Goal: Transaction & Acquisition: Obtain resource

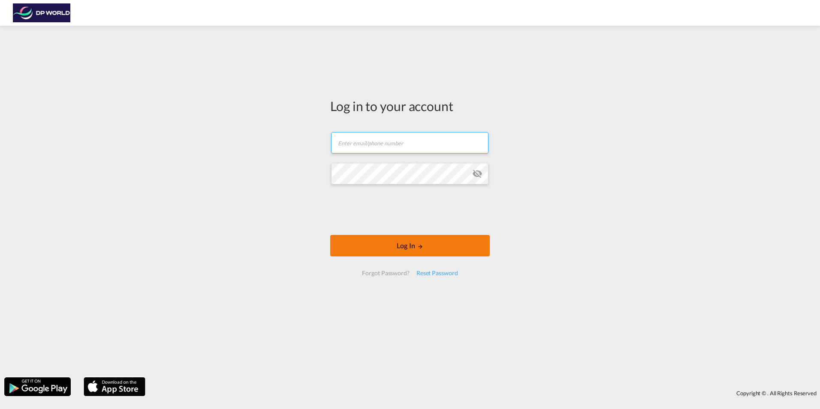
type input "[EMAIL_ADDRESS][DOMAIN_NAME]"
click at [425, 250] on button "Log In" at bounding box center [410, 245] width 160 height 21
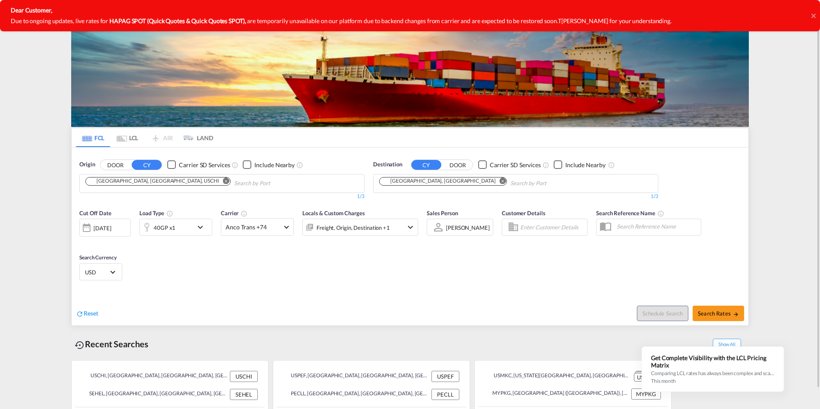
click at [234, 185] on input "Chips input." at bounding box center [274, 184] width 81 height 14
drag, startPoint x: 147, startPoint y: 183, endPoint x: 145, endPoint y: 177, distance: 6.1
click at [223, 181] on md-icon "Remove" at bounding box center [226, 181] width 6 height 6
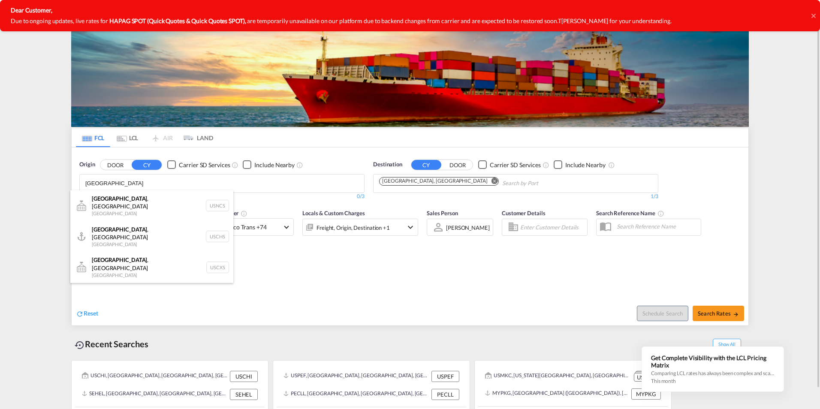
type input "[GEOGRAPHIC_DATA]"
click at [142, 223] on div "Charleston , SC United States USCHS" at bounding box center [151, 236] width 163 height 31
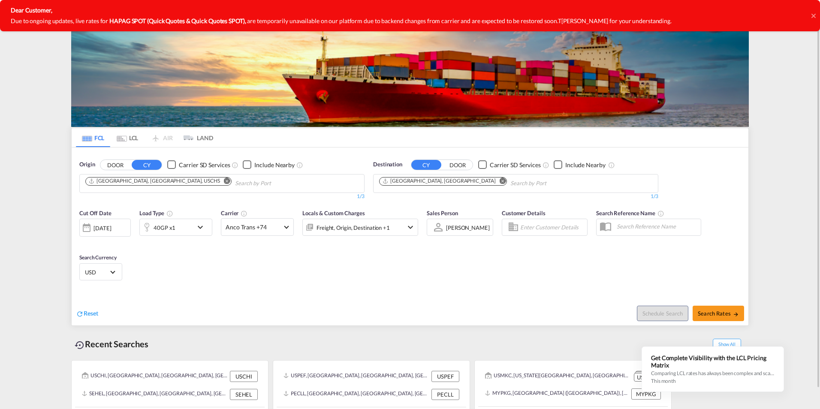
click at [500, 181] on md-icon "Remove" at bounding box center [503, 181] width 6 height 6
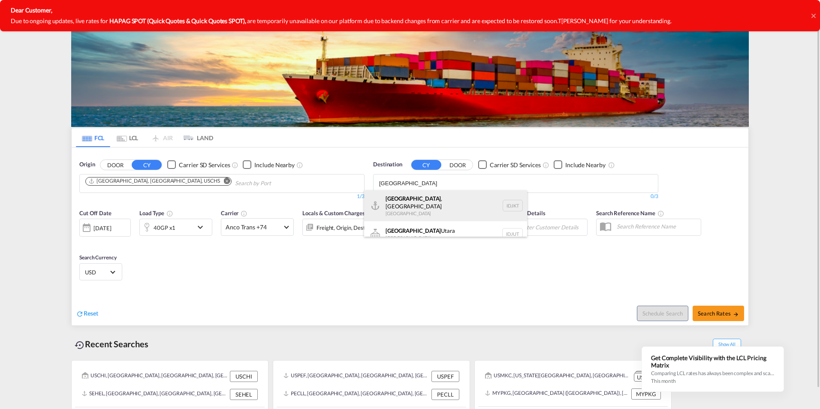
type input "jakarta"
click at [440, 205] on div "Jakarta , Java Indonesia IDJKT" at bounding box center [445, 205] width 163 height 31
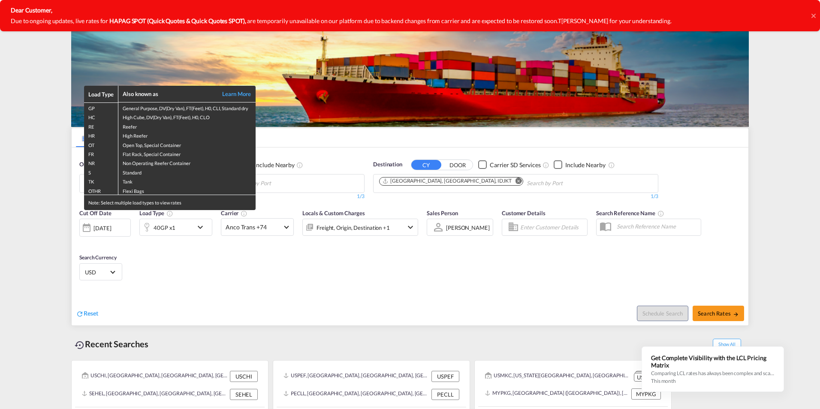
click at [729, 310] on div "Load Type Also known as Learn More GP General Purpose, DV(Dry Van), FT(Feet), H…" at bounding box center [410, 204] width 820 height 409
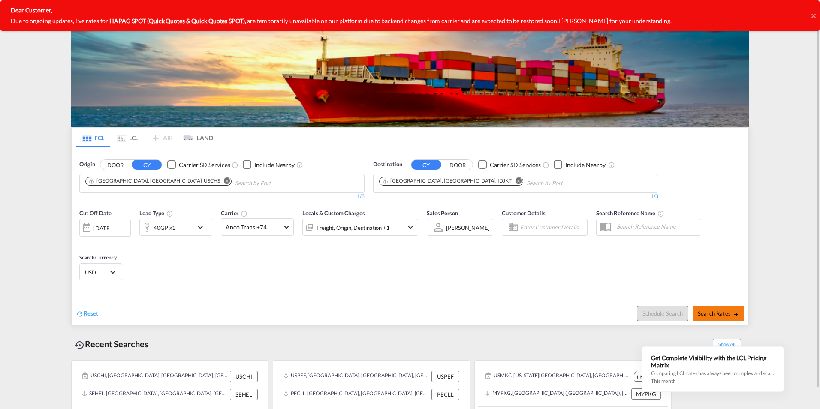
click at [723, 314] on span "Search Rates" at bounding box center [718, 313] width 41 height 7
type input "USCHS to IDJKT / [DATE]"
click at [719, 317] on button "Search Rates" at bounding box center [717, 313] width 51 height 15
type input "USCHS to IDJKT / [DATE]"
